Goal: Find specific page/section: Find specific page/section

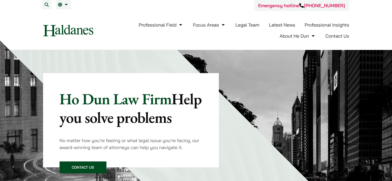
click at [251, 25] on font "Legal Team" at bounding box center [248, 25] width 24 height 6
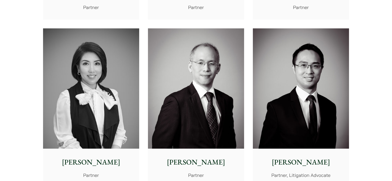
scroll to position [490, 0]
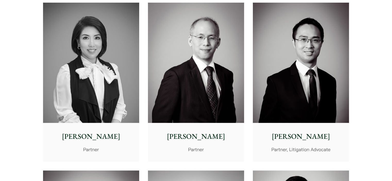
click at [92, 147] on font "Partner" at bounding box center [91, 150] width 16 height 6
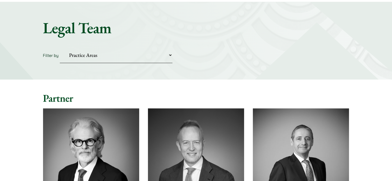
scroll to position [0, 0]
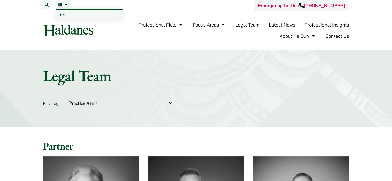
click at [62, 14] on font "EN" at bounding box center [62, 14] width 5 height 5
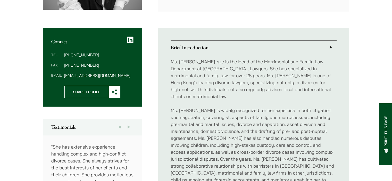
scroll to position [77, 0]
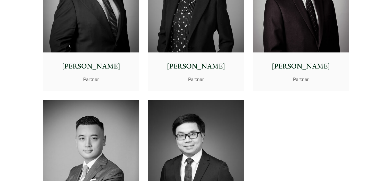
scroll to position [1058, 0]
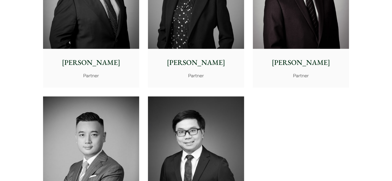
click at [200, 70] on div "Elaine Sum Partner" at bounding box center [196, 68] width 96 height 38
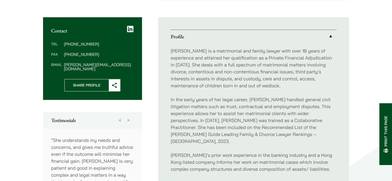
scroll to position [155, 0]
